Goal: Task Accomplishment & Management: Complete application form

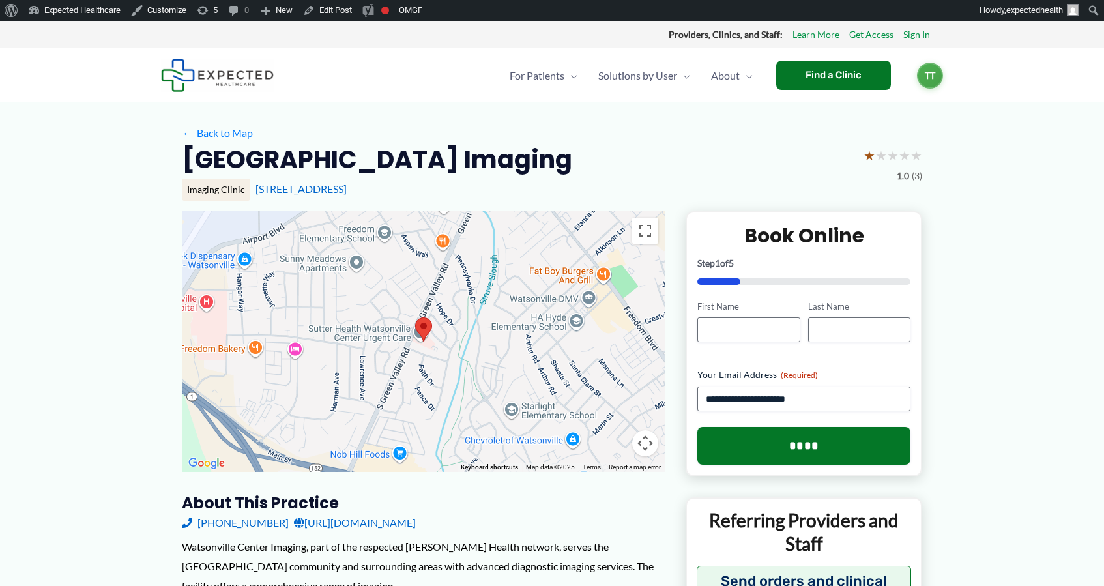
scroll to position [36, 0]
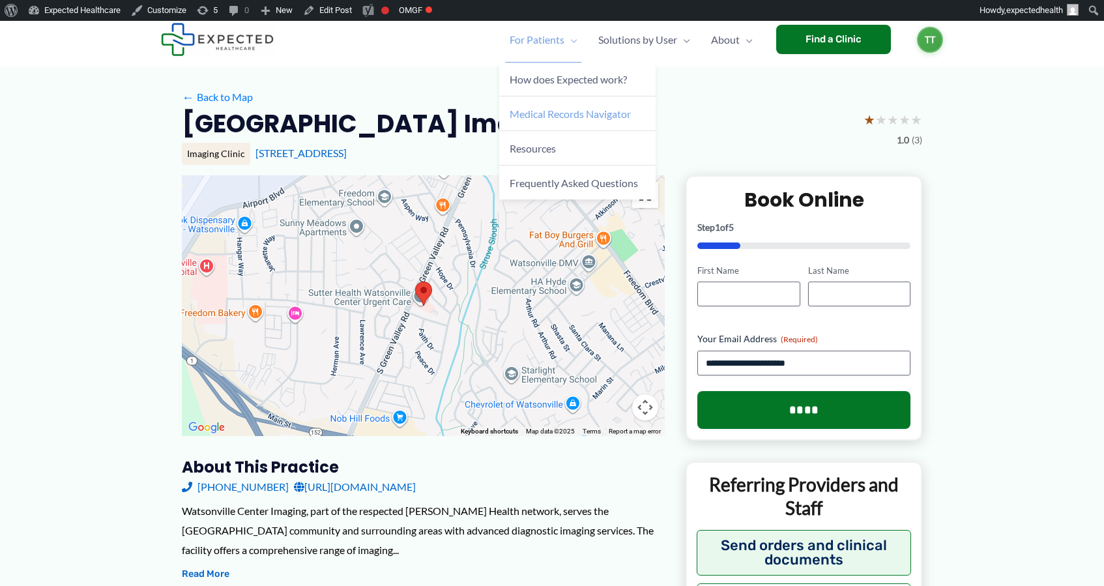
click at [504, 97] on link "Medical Records Navigator" at bounding box center [577, 113] width 156 height 35
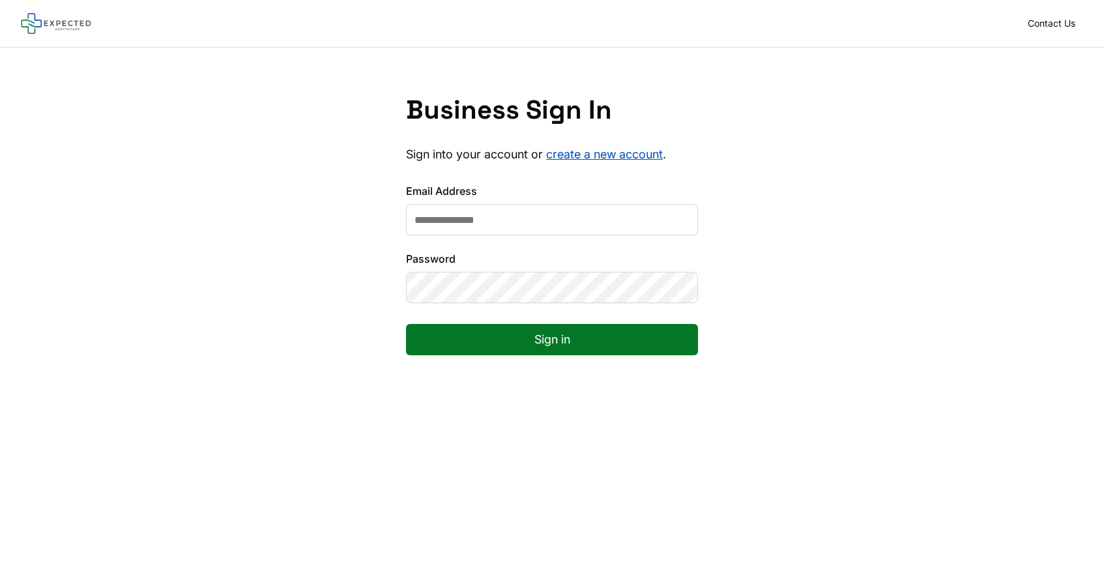
click at [556, 220] on input "Email Address" at bounding box center [552, 219] width 292 height 31
type input "**********"
click at [406, 324] on button "Sign in" at bounding box center [552, 339] width 292 height 31
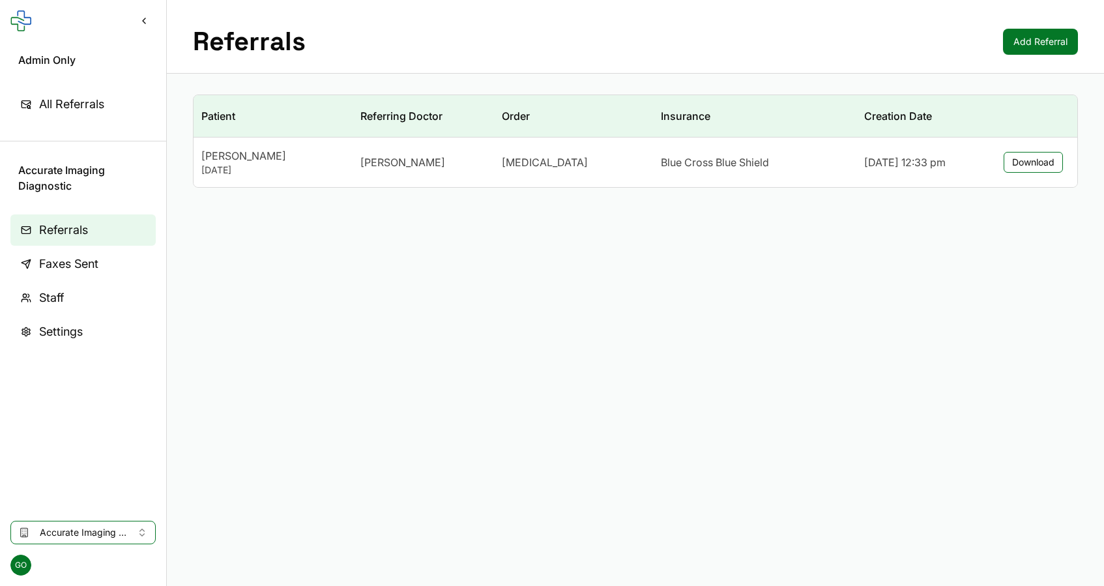
click at [74, 527] on span "Accurate Imaging Diagnostic" at bounding box center [83, 532] width 87 height 13
type input "**********"
click at [106, 506] on span "0d3ce171-6065-48b1-870c-8b99eacce8d8" at bounding box center [135, 504] width 190 height 13
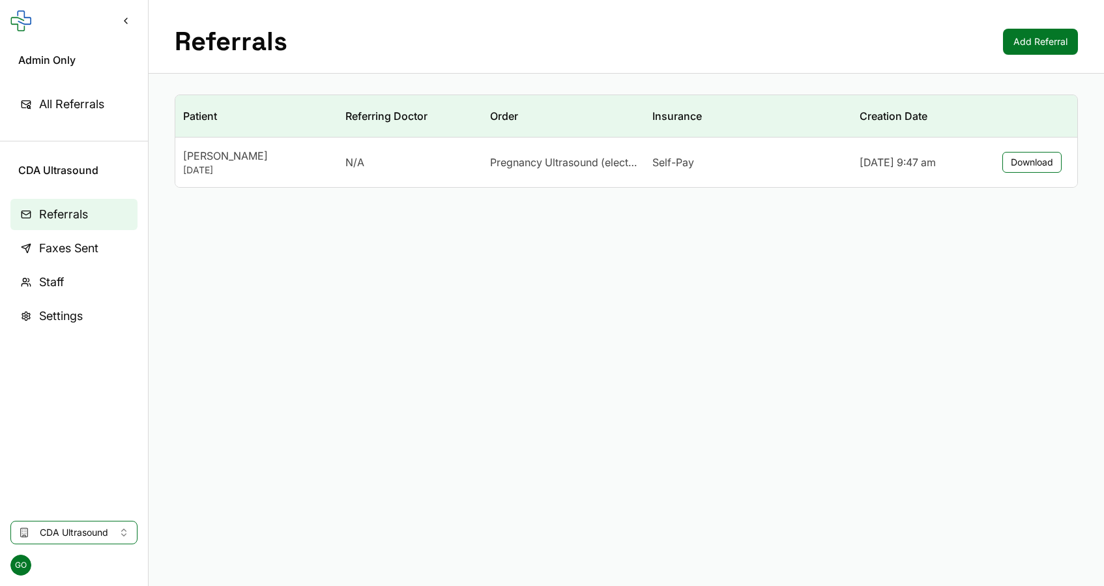
click at [53, 317] on span "Settings" at bounding box center [61, 316] width 44 height 18
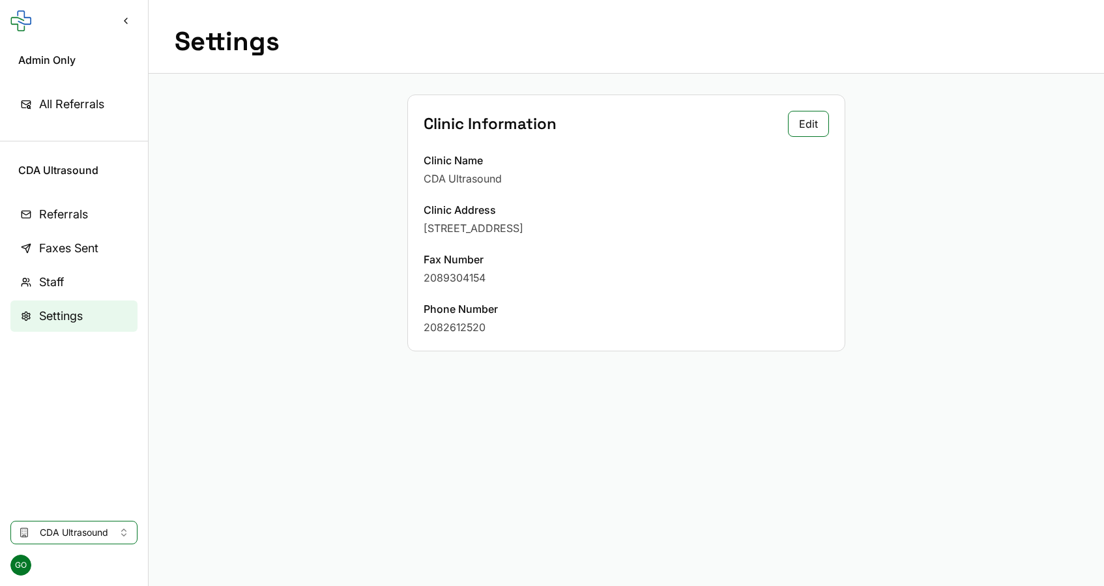
click at [57, 227] on link "Referrals" at bounding box center [73, 214] width 127 height 31
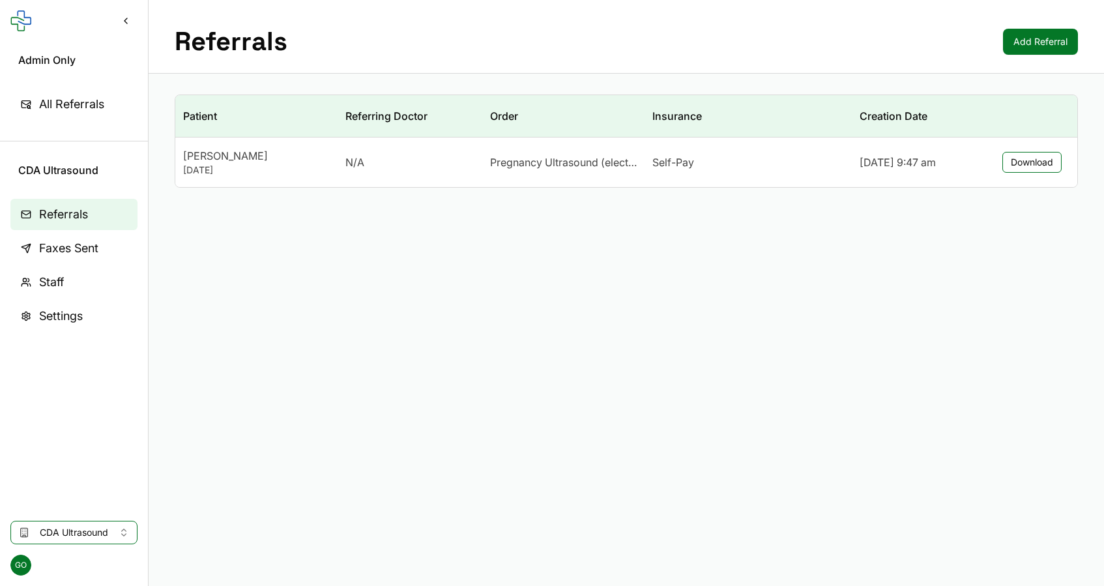
drag, startPoint x: 171, startPoint y: 154, endPoint x: 315, endPoint y: 211, distance: 154.8
click at [315, 211] on main "Referrals Add Referral Patient Referring Doctor Order Insurance Creation Date J…" at bounding box center [627, 293] width 956 height 586
click at [551, 136] on p "Pregnancy Ultrasound (elective)" at bounding box center [564, 136] width 156 height 16
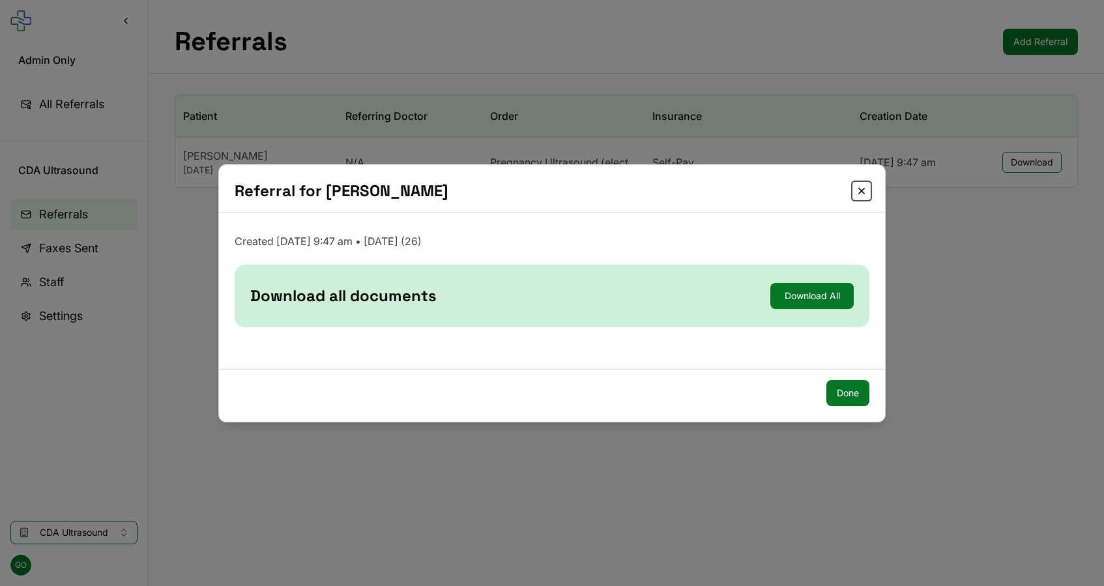
click at [858, 193] on button "Close" at bounding box center [862, 191] width 16 height 16
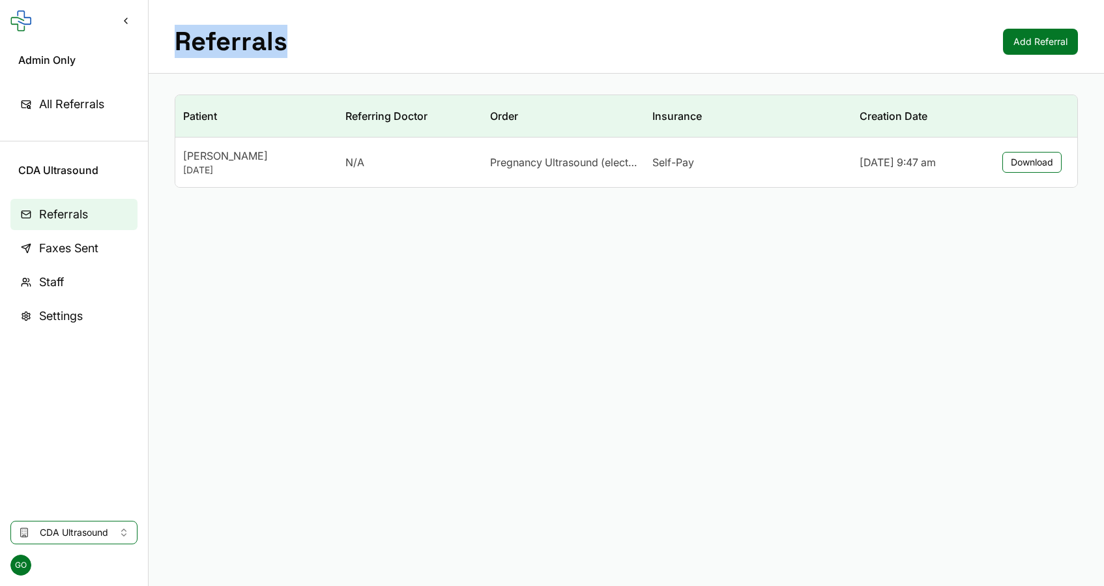
drag, startPoint x: 175, startPoint y: 43, endPoint x: 378, endPoint y: 61, distance: 204.2
click at [378, 61] on div "Referrals Add Referral" at bounding box center [627, 37] width 956 height 74
click at [98, 531] on span "CDA Ultrasound" at bounding box center [74, 532] width 68 height 13
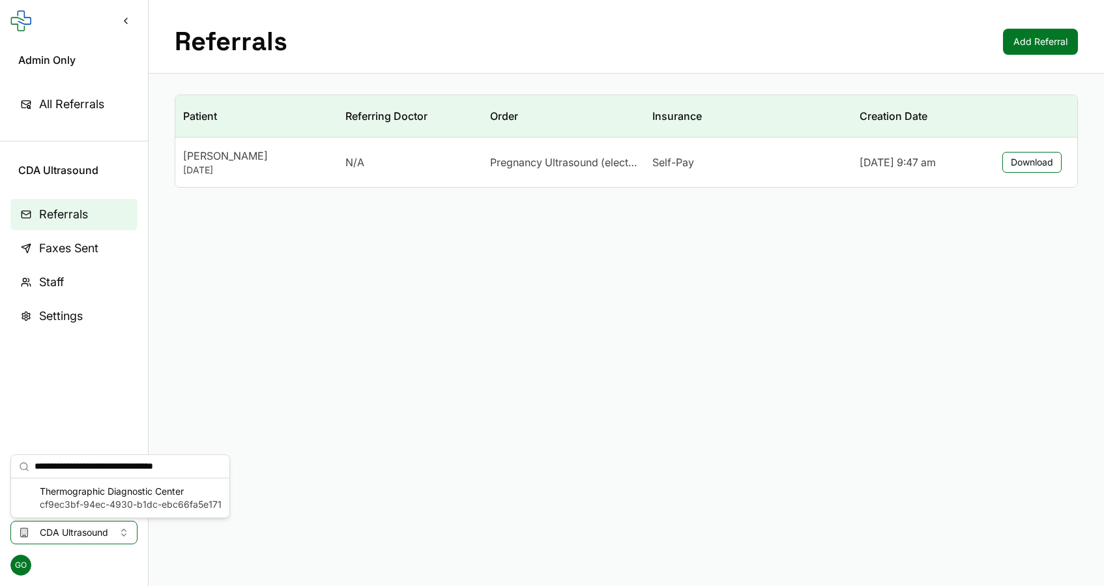
type input "**********"
click at [124, 499] on span "cf9ec3bf-94ec-4930-b1dc-ebc66fa5e171" at bounding box center [131, 504] width 182 height 13
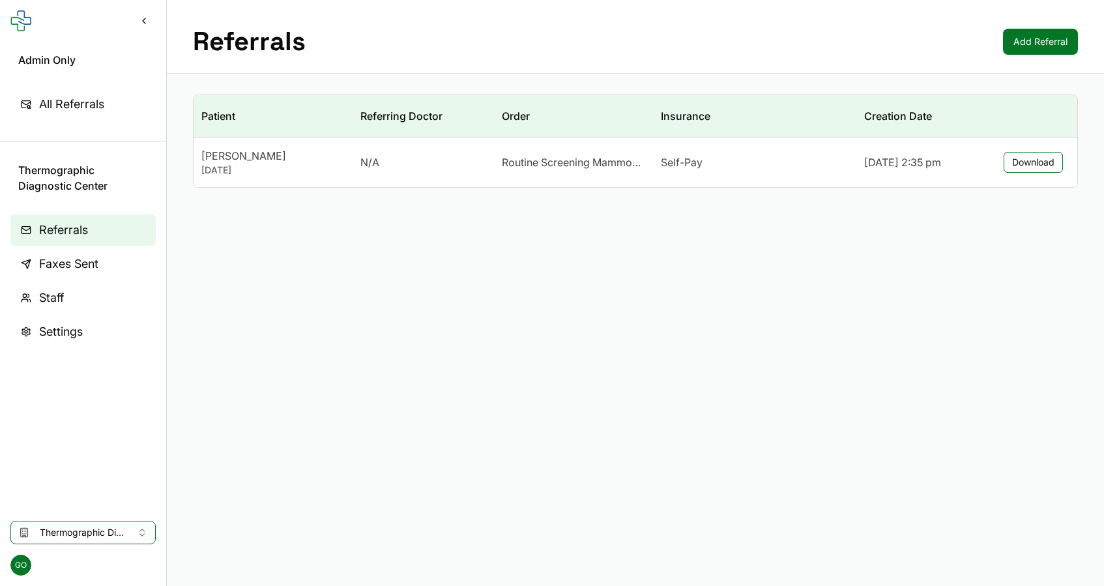
click at [78, 177] on span "Thermographic Diagnostic Center" at bounding box center [83, 177] width 130 height 31
copy aside "Thermographic Diagnostic Center"
click at [74, 337] on span "Settings" at bounding box center [61, 332] width 44 height 18
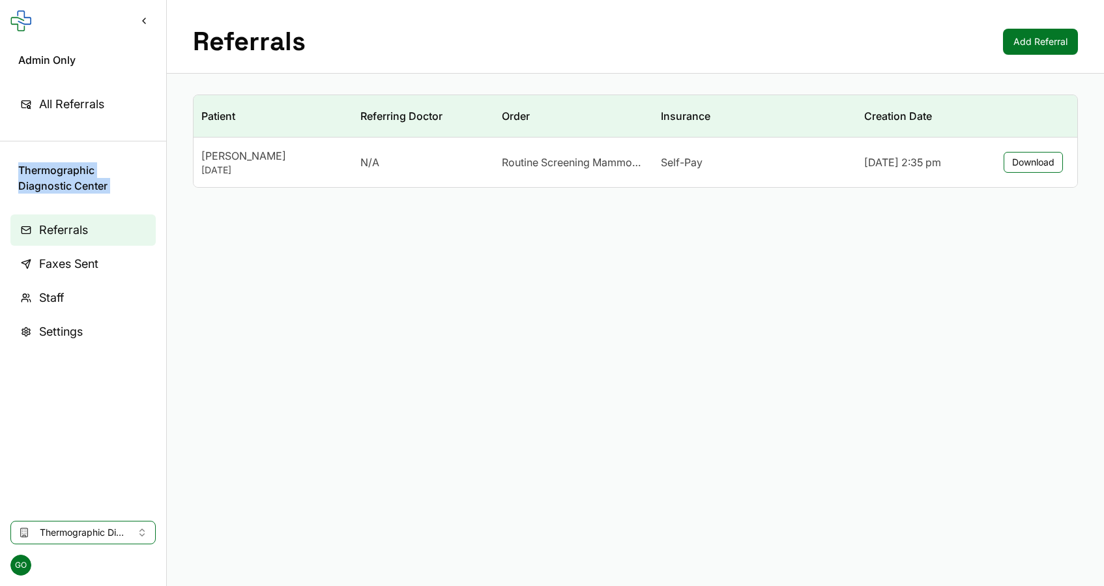
click at [63, 536] on span "Thermographic Diagnostic Center" at bounding box center [83, 532] width 87 height 13
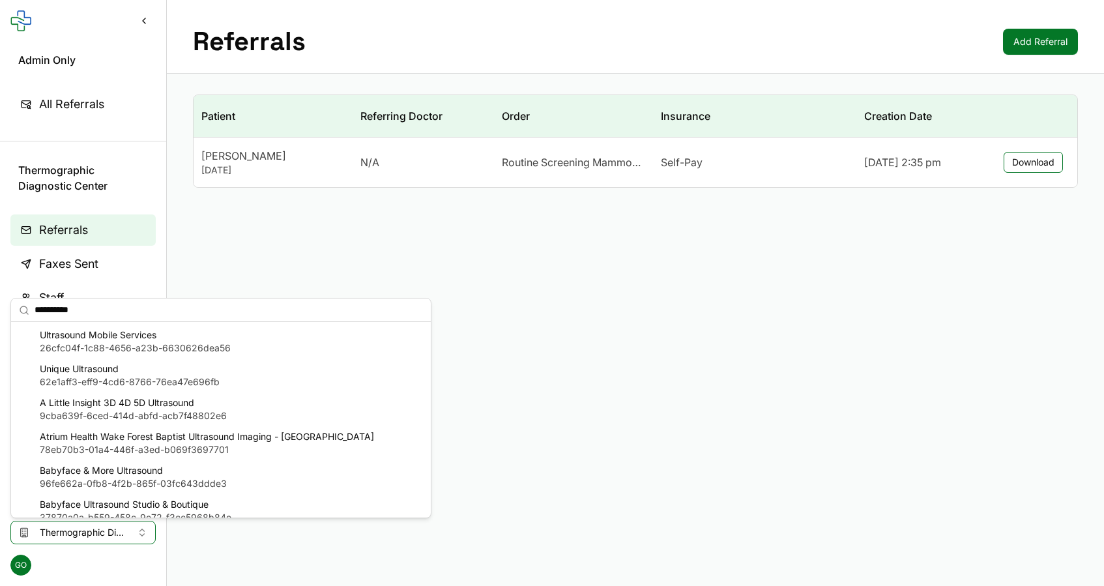
type input "**********"
click at [83, 339] on span "Ultrasound Mobile Services" at bounding box center [135, 335] width 191 height 13
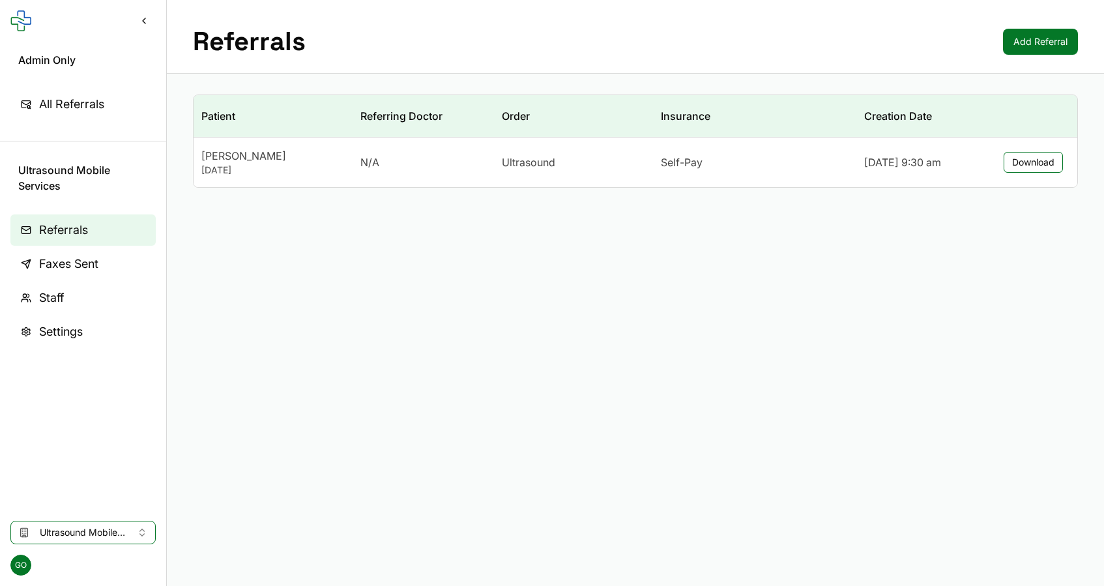
click at [78, 523] on button "Ultrasound Mobile Services" at bounding box center [82, 532] width 145 height 23
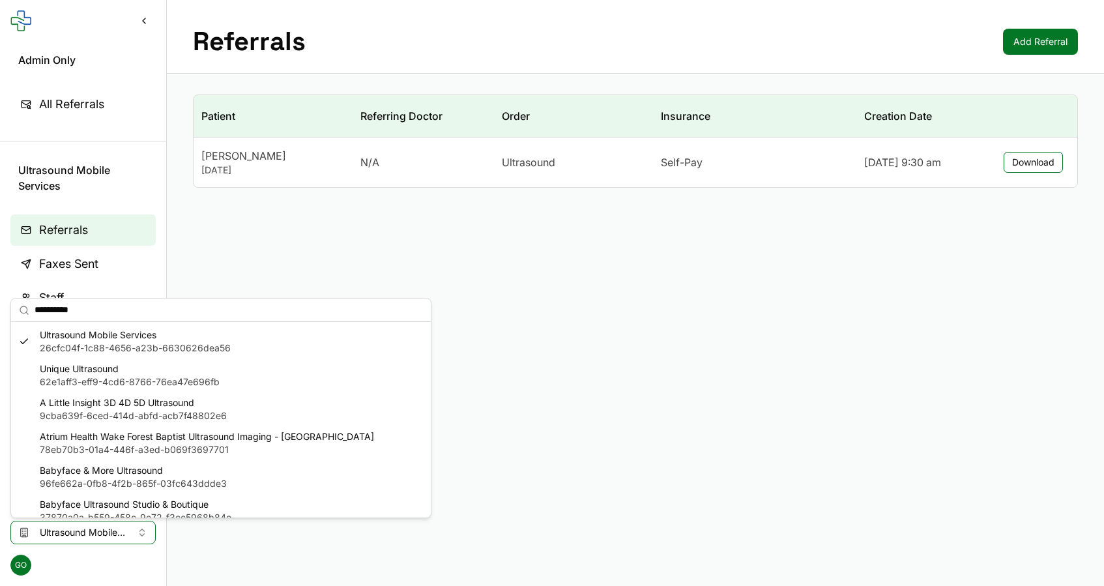
type input "**********"
click at [123, 370] on span "Unique Ultrasound" at bounding box center [130, 368] width 180 height 13
